Goal: Task Accomplishment & Management: Complete application form

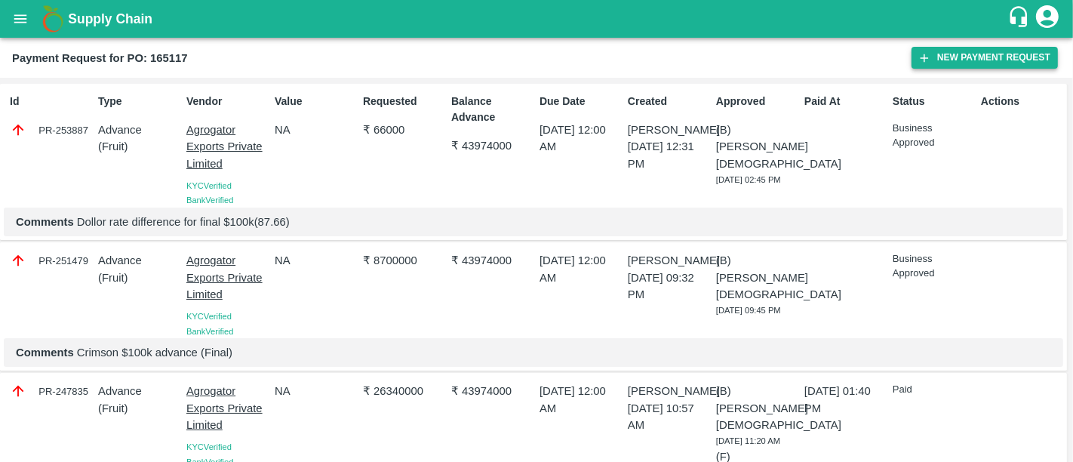
click at [938, 51] on button "New Payment Request" at bounding box center [985, 58] width 146 height 22
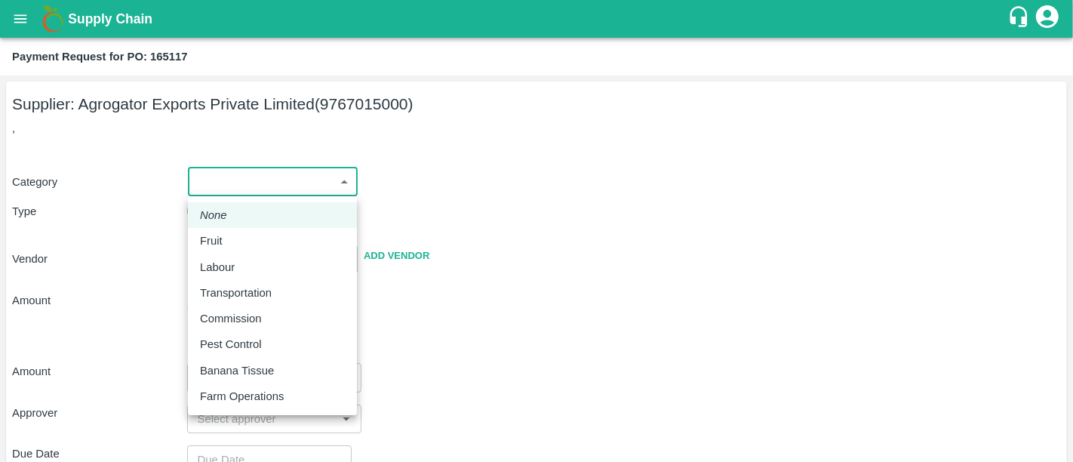
click at [256, 180] on body "Supply Chain Payment Request for PO: 165117 Supplier: Agrogator Exports Private…" at bounding box center [536, 231] width 1073 height 462
click at [239, 237] on div "Fruit" at bounding box center [272, 240] width 145 height 17
type input "1"
type input "Agrogator Exports Private Limited - 9767015000(Supplier)"
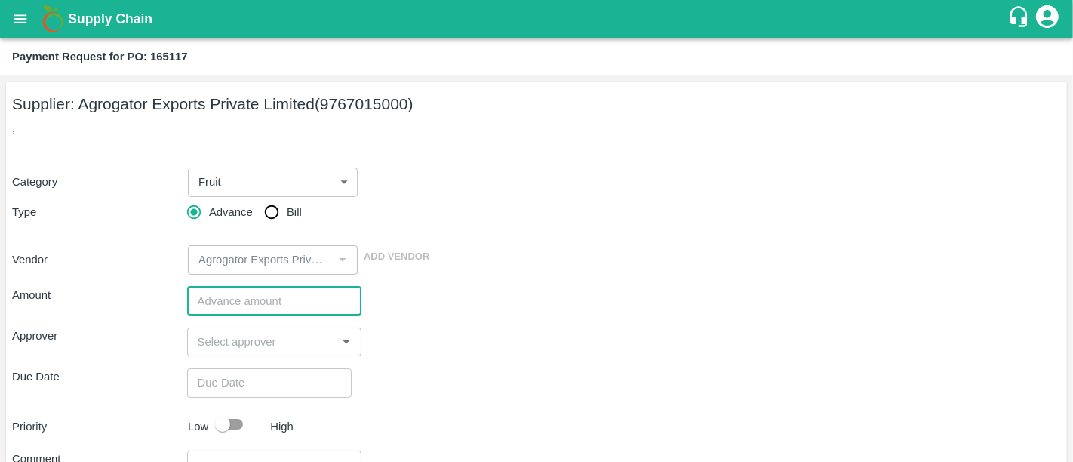
click at [291, 300] on input "number" at bounding box center [274, 301] width 175 height 29
type input "150000"
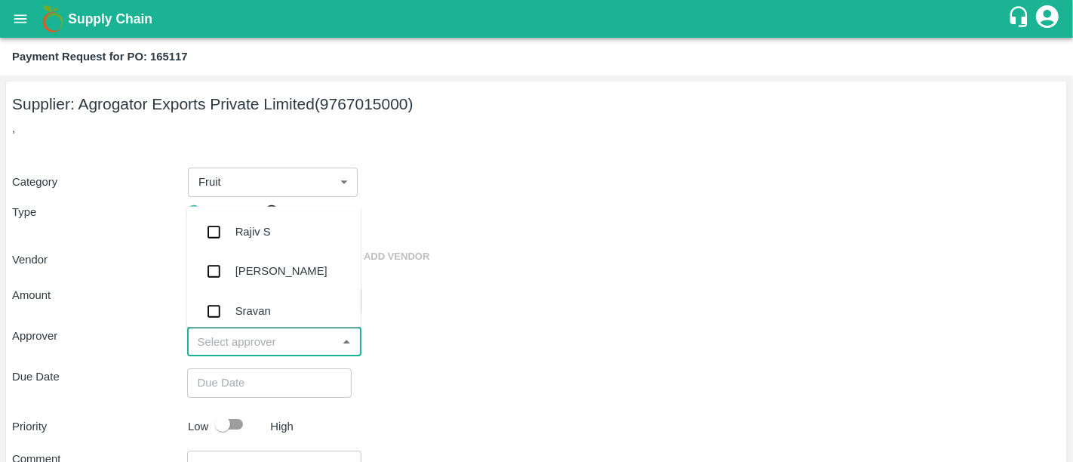
click at [288, 340] on input "input" at bounding box center [262, 342] width 141 height 20
type input "nee"
click at [282, 310] on div "[PERSON_NAME][DEMOGRAPHIC_DATA]" at bounding box center [298, 313] width 125 height 34
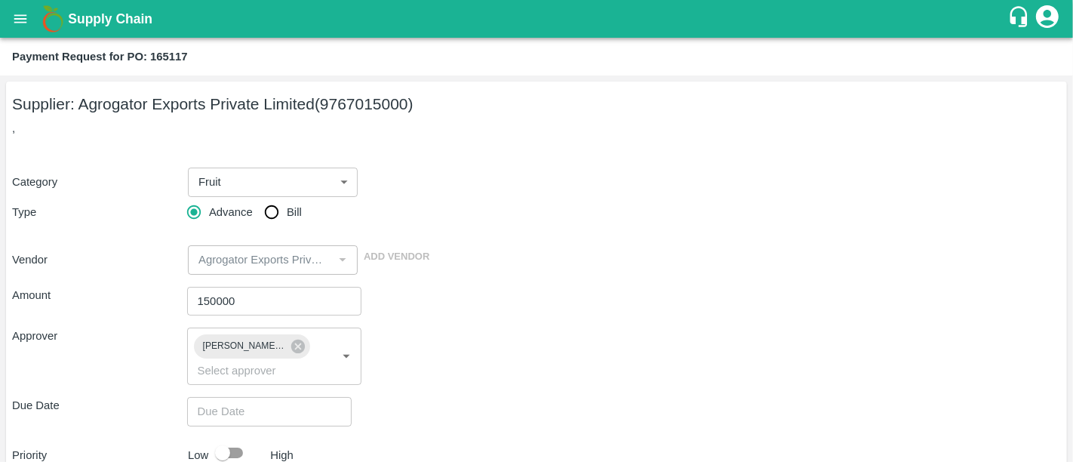
click at [543, 352] on div "Approver [PERSON_NAME][DEMOGRAPHIC_DATA] ​" at bounding box center [536, 356] width 1049 height 57
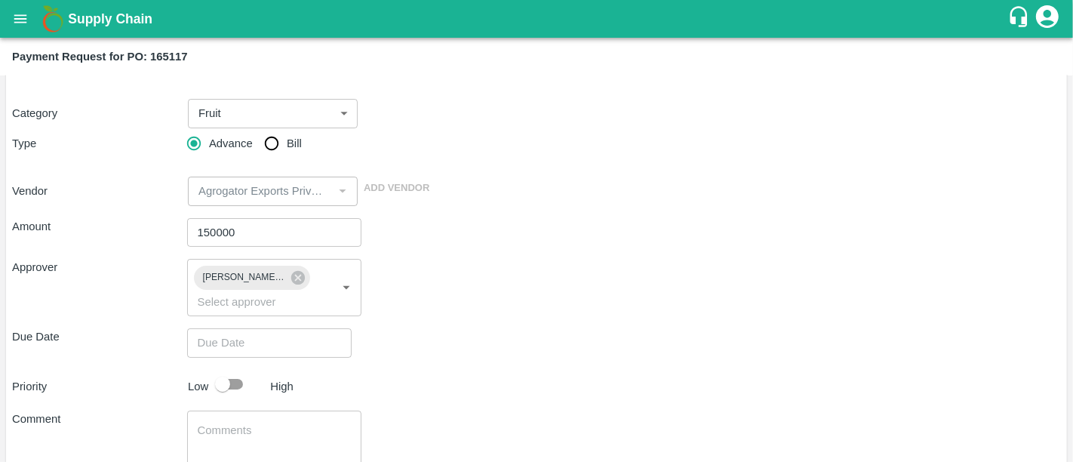
type input "DD/MM/YYYY hh:mm aa"
click at [313, 332] on input "DD/MM/YYYY hh:mm aa" at bounding box center [264, 342] width 154 height 29
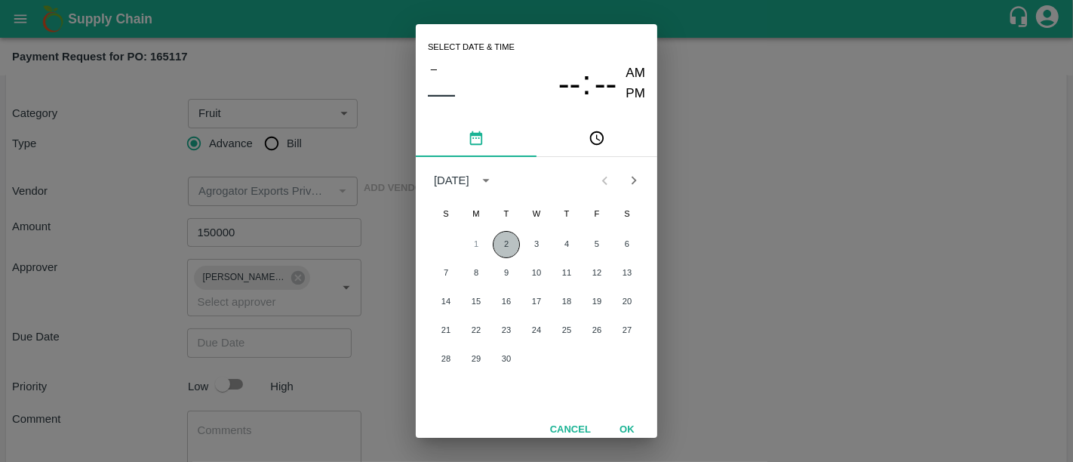
click at [507, 236] on button "2" at bounding box center [506, 244] width 27 height 27
type input "[DATE] 12:00 AM"
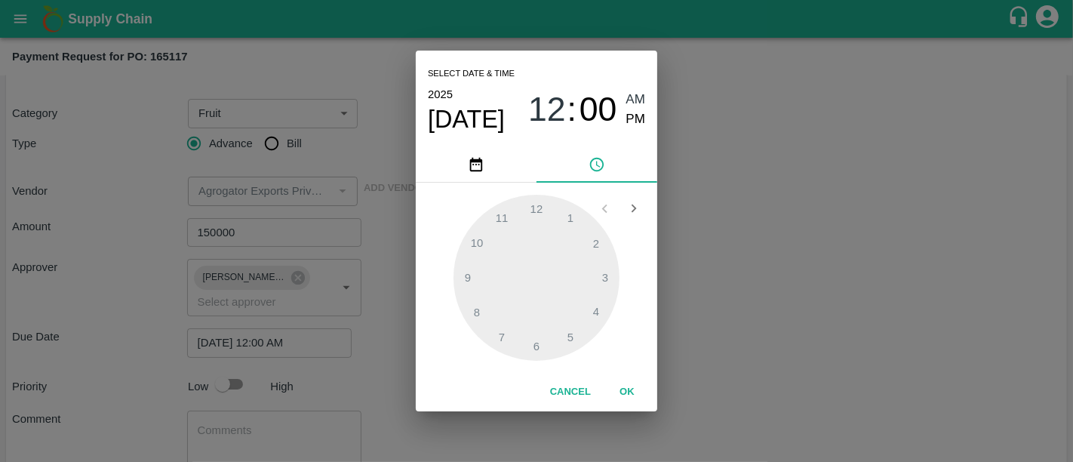
click at [629, 382] on button "OK" at bounding box center [627, 392] width 48 height 26
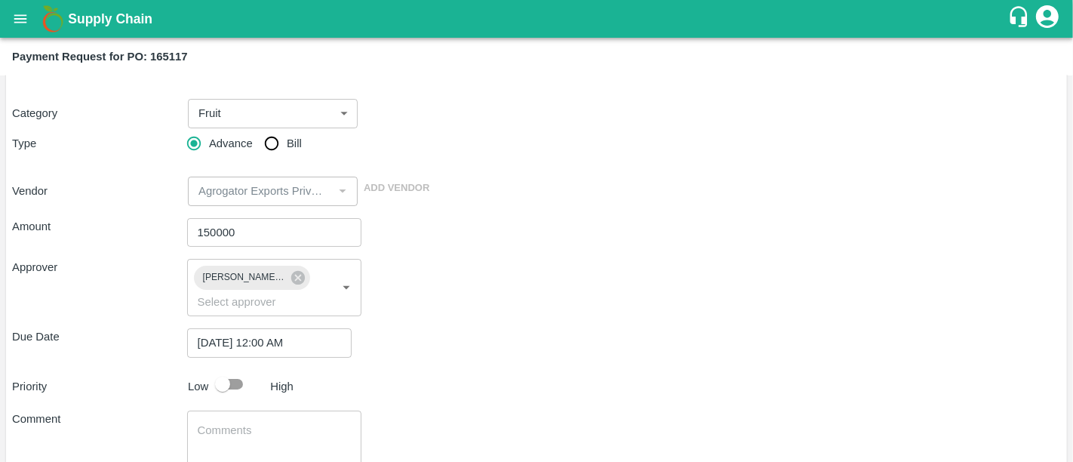
click at [710, 370] on div "Priority Low High" at bounding box center [533, 384] width 1055 height 29
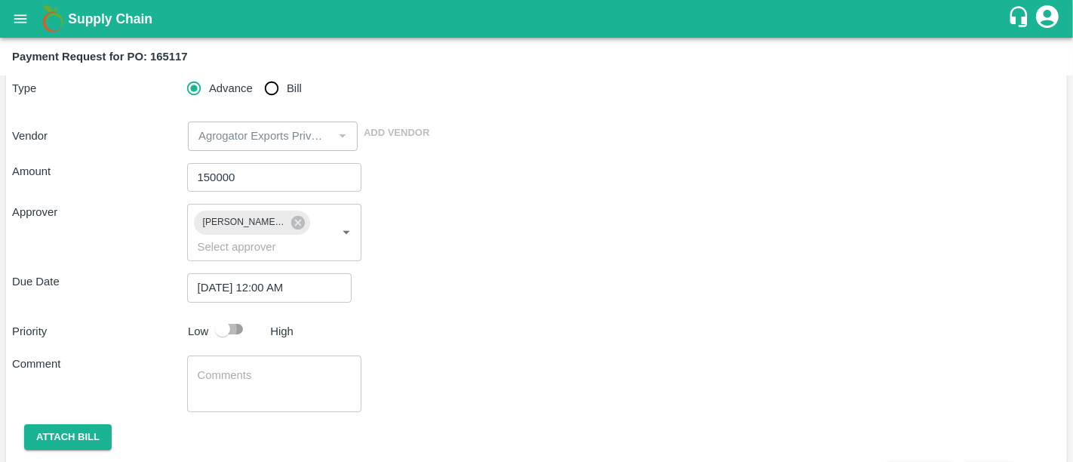
click at [227, 315] on input "checkbox" at bounding box center [223, 329] width 86 height 29
checkbox input "true"
click at [494, 363] on div "Comment x ​" at bounding box center [536, 384] width 1049 height 57
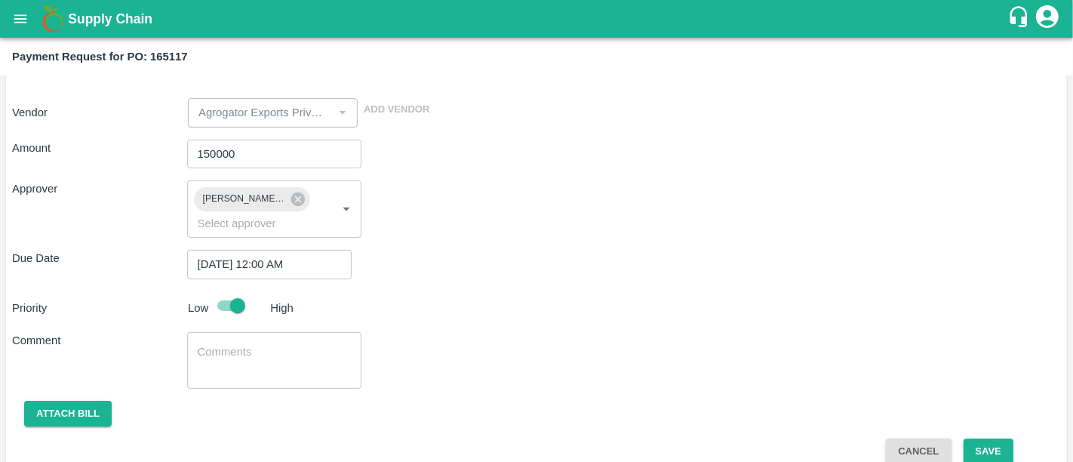
scroll to position [0, 0]
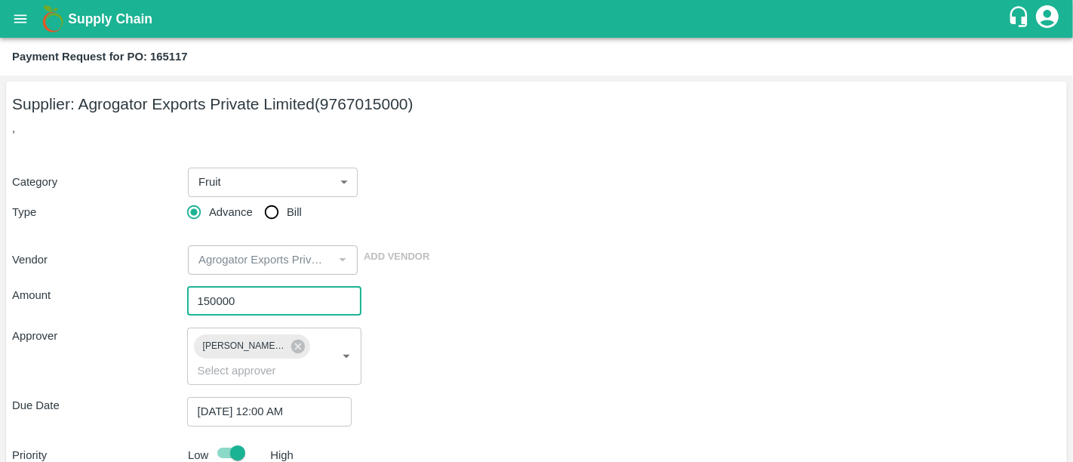
click at [213, 296] on input "150000" at bounding box center [274, 301] width 175 height 29
drag, startPoint x: 205, startPoint y: 296, endPoint x: 559, endPoint y: 335, distance: 356.2
click at [559, 335] on div "Amount 150000 ​ Approver [PERSON_NAME] ​ Due Date [DATE] 12:00 AM ​ Priority Lo…" at bounding box center [536, 444] width 1049 height 338
click at [559, 335] on div "Approver [PERSON_NAME][DEMOGRAPHIC_DATA] ​" at bounding box center [536, 356] width 1049 height 57
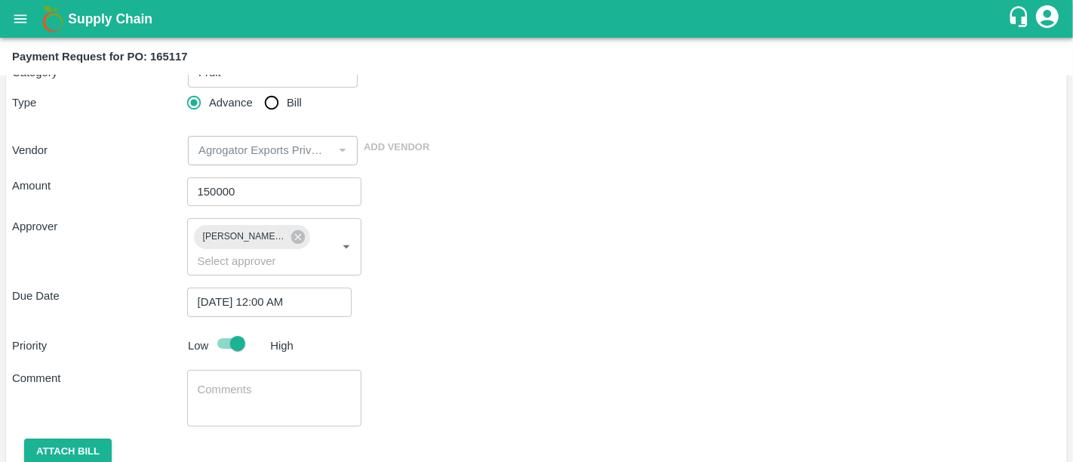
scroll to position [119, 0]
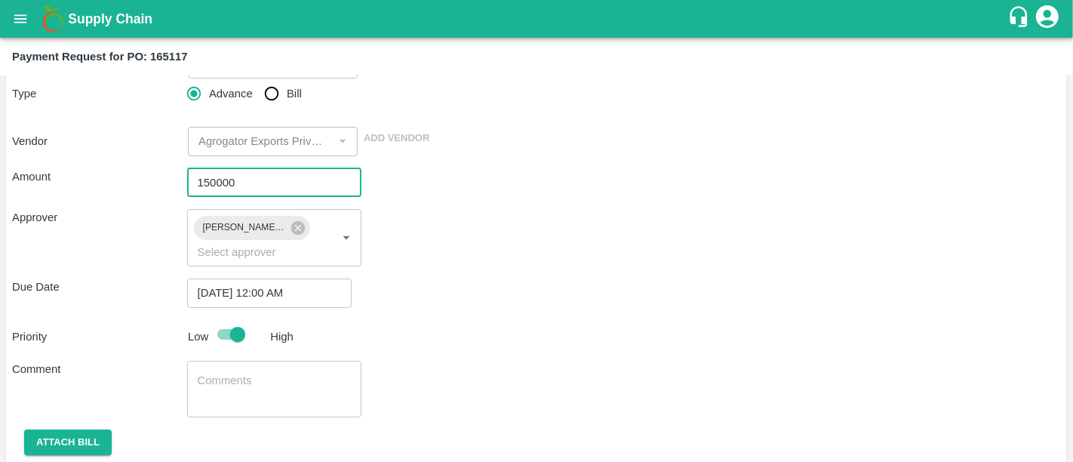
drag, startPoint x: 272, startPoint y: 181, endPoint x: 119, endPoint y: 186, distance: 152.6
click at [119, 186] on div "Amount 150000 ​" at bounding box center [536, 182] width 1049 height 29
type input "113700"
click at [559, 251] on div "Amount 113700 ​ Approver [PERSON_NAME] ​ Due Date [DATE] 12:00 AM ​ Priority Lo…" at bounding box center [536, 325] width 1049 height 338
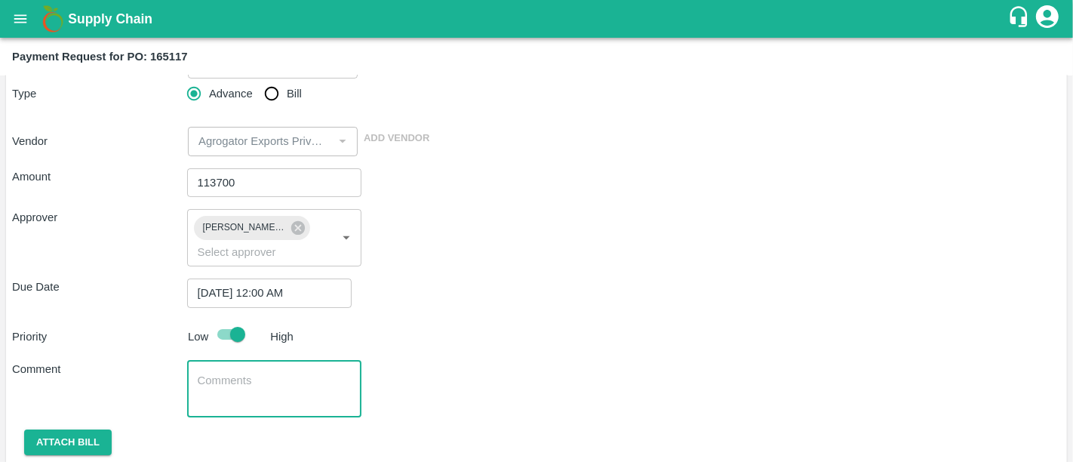
click at [198, 377] on textarea at bounding box center [275, 389] width 154 height 32
click at [324, 373] on textarea "Dollor difference for final 100k" at bounding box center [275, 389] width 154 height 32
click at [284, 380] on textarea "Dollor difference for final $100k" at bounding box center [275, 389] width 154 height 32
type textarea "Dollor difference for final $100k"
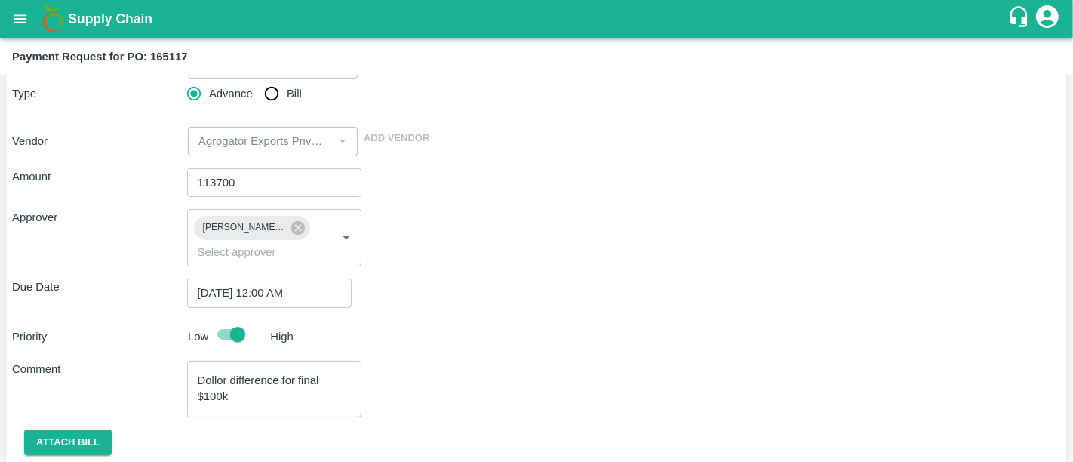
click at [476, 365] on div "Comment Dollor difference for final $100k x ​" at bounding box center [536, 389] width 1049 height 57
click at [100, 430] on button "Attach bill" at bounding box center [68, 443] width 88 height 26
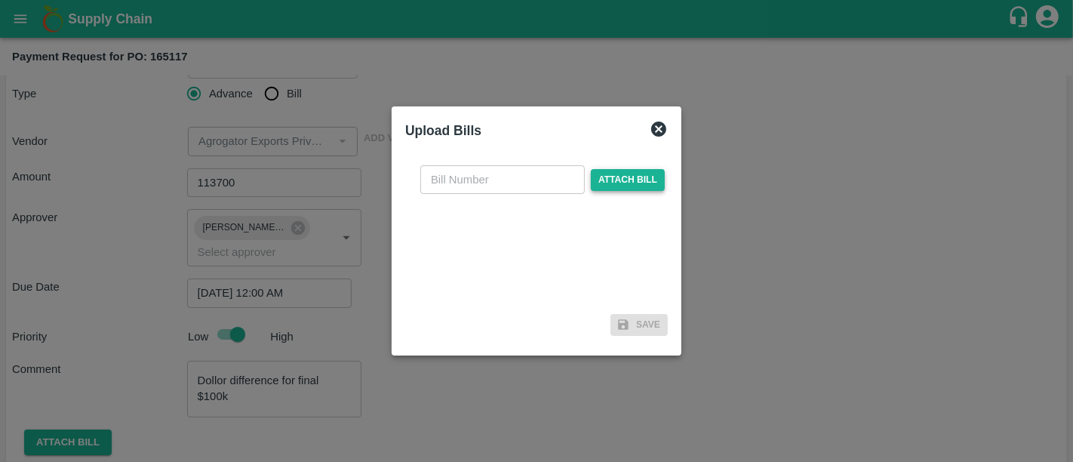
click at [597, 174] on span "Attach bill" at bounding box center [628, 180] width 74 height 22
click at [0, 0] on input "Attach bill" at bounding box center [0, 0] width 0 height 0
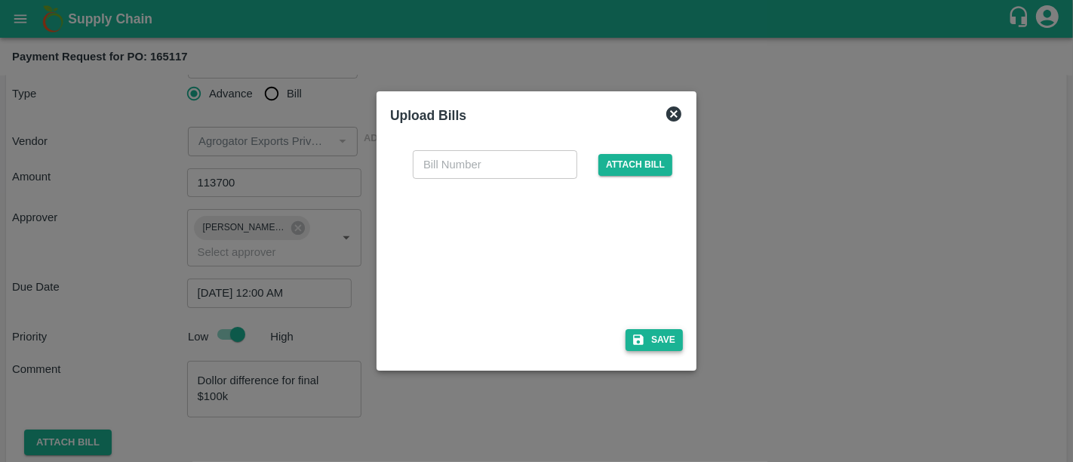
click at [637, 341] on icon "button" at bounding box center [639, 340] width 14 height 14
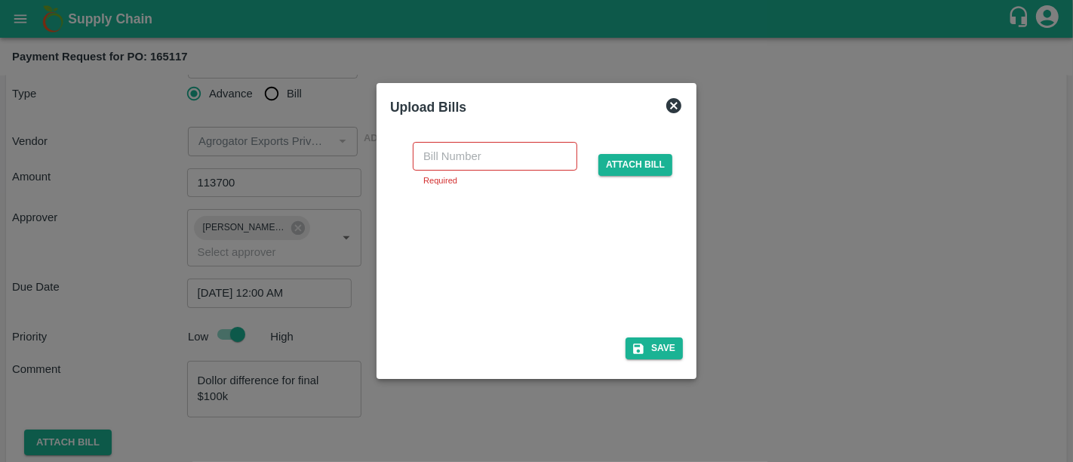
click at [551, 259] on div at bounding box center [533, 258] width 226 height 80
click at [520, 147] on input "text" at bounding box center [495, 156] width 165 height 29
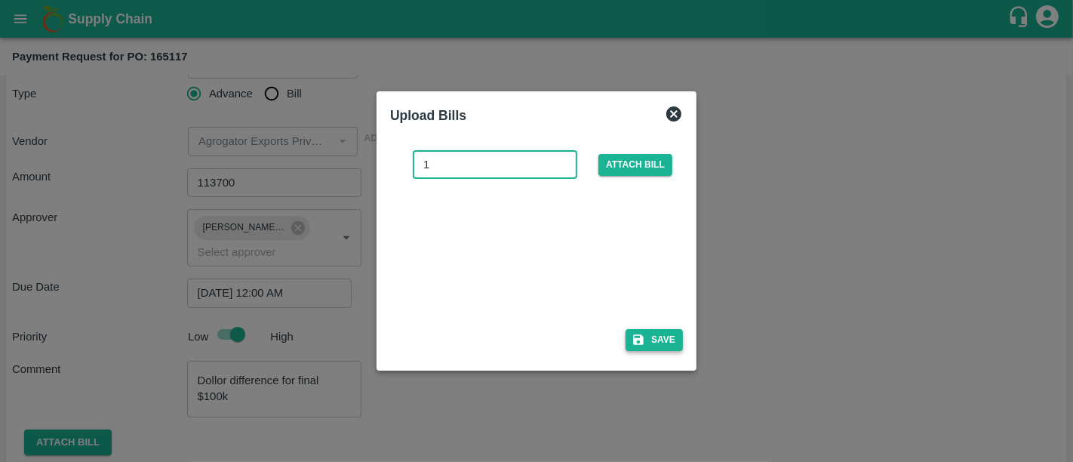
type input "1"
click at [675, 336] on button "Save" at bounding box center [654, 340] width 57 height 22
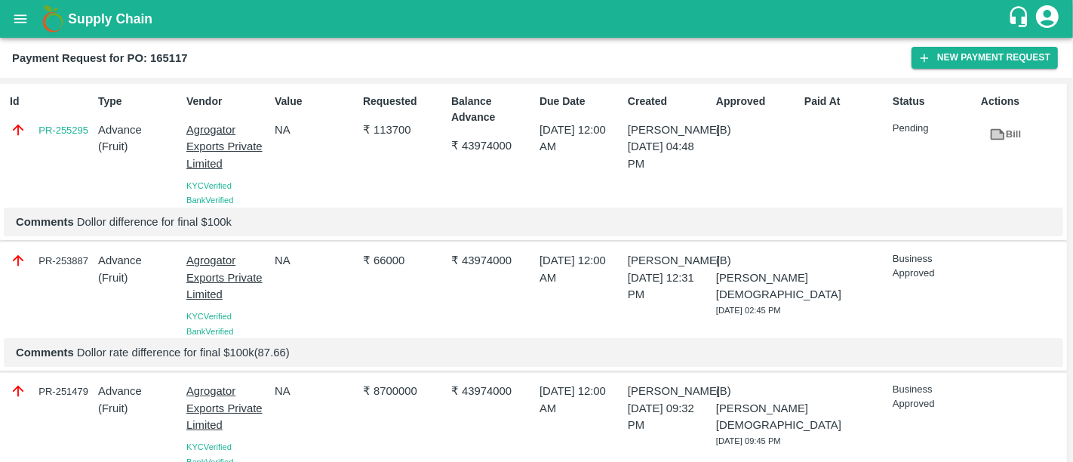
click at [839, 336] on div at bounding box center [843, 292] width 88 height 92
